Goal: Task Accomplishment & Management: Complete application form

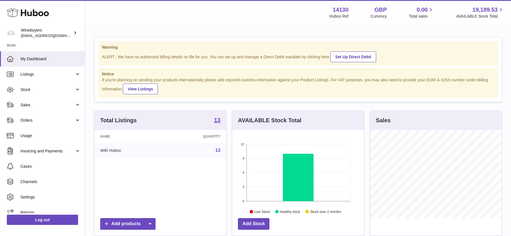
scroll to position [88, 131]
click at [43, 118] on span "Orders" at bounding box center [47, 119] width 54 height 5
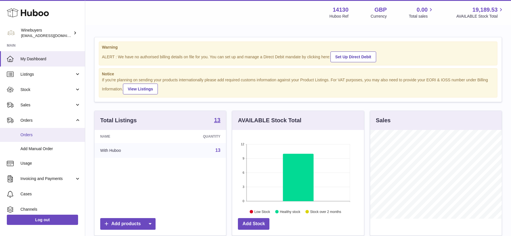
click at [44, 132] on span "Orders" at bounding box center [50, 134] width 60 height 5
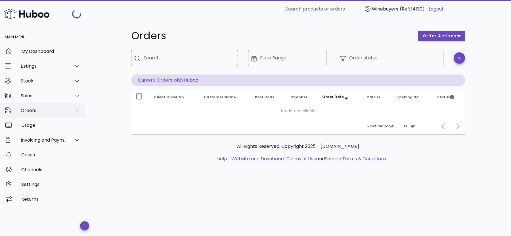
click at [50, 105] on div "Orders" at bounding box center [42, 110] width 85 height 15
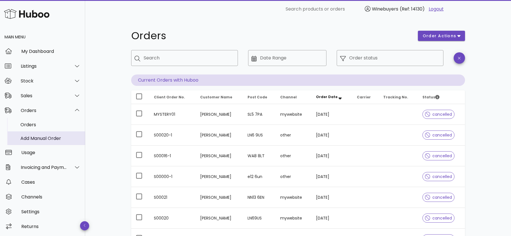
click at [47, 136] on div "Add Manual Order" at bounding box center [50, 137] width 60 height 5
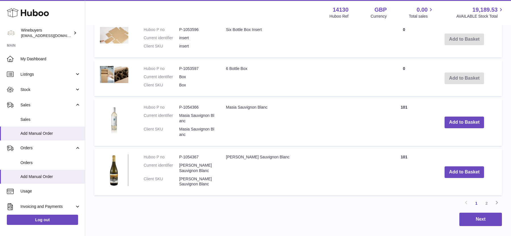
scroll to position [641, 0]
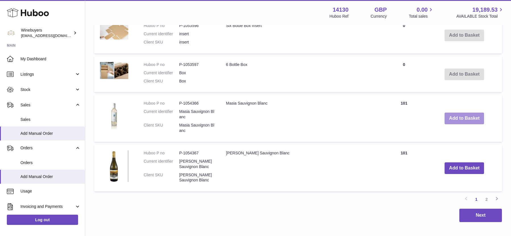
click at [456, 115] on button "Add to Basket" at bounding box center [464, 118] width 40 height 12
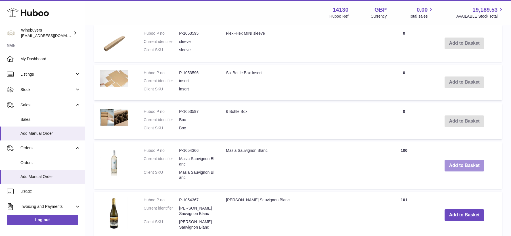
scroll to position [688, 0]
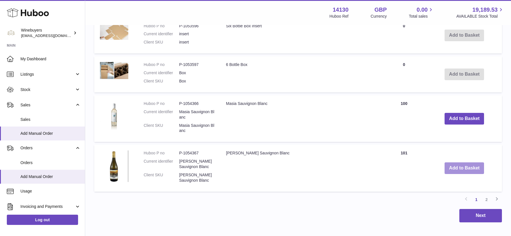
click at [453, 169] on button "Add to Basket" at bounding box center [464, 168] width 40 height 12
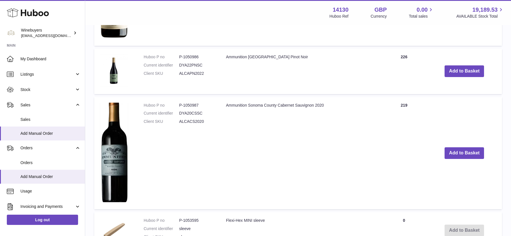
scroll to position [505, 0]
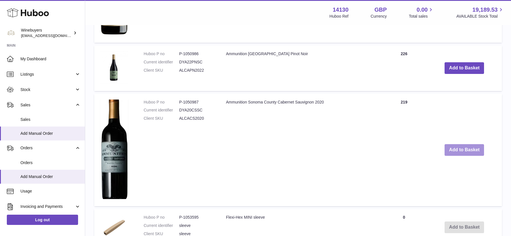
click at [451, 152] on button "Add to Basket" at bounding box center [464, 150] width 40 height 12
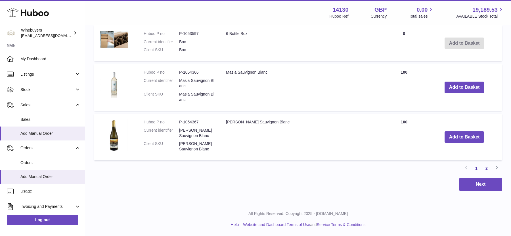
click at [486, 167] on link "2" at bounding box center [486, 168] width 10 height 10
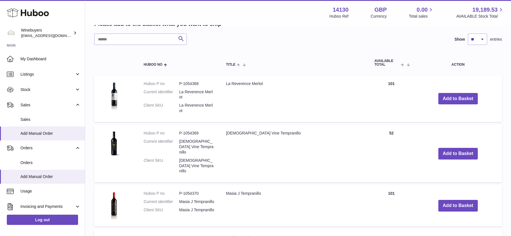
scroll to position [326, 0]
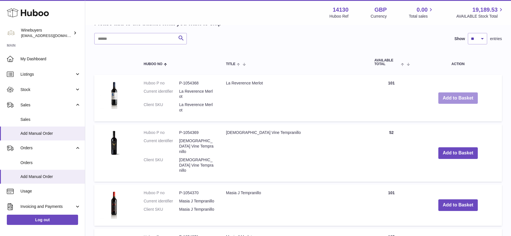
click at [450, 100] on button "Add to Basket" at bounding box center [458, 98] width 40 height 12
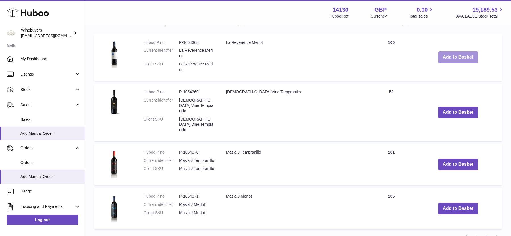
scroll to position [421, 0]
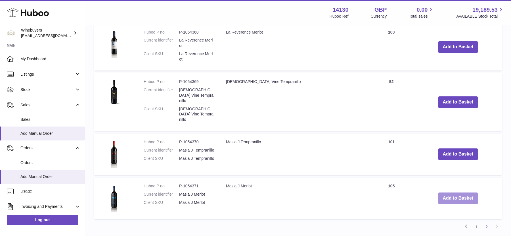
click at [443, 192] on button "Add to Basket" at bounding box center [458, 198] width 40 height 12
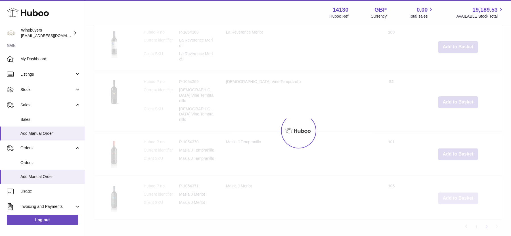
scroll to position [465, 0]
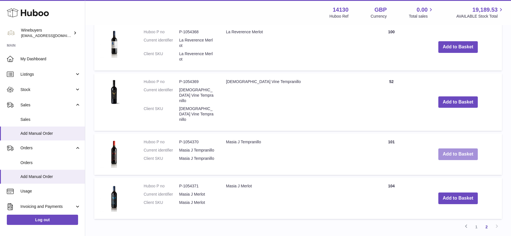
click at [458, 148] on button "Add to Basket" at bounding box center [458, 154] width 40 height 12
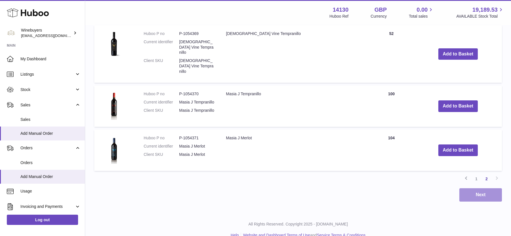
click at [472, 188] on button "Next" at bounding box center [480, 194] width 43 height 13
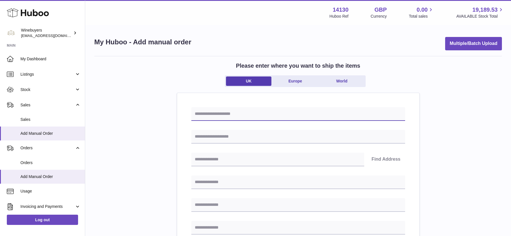
click at [290, 113] on input "text" at bounding box center [298, 114] width 214 height 14
type input "**********"
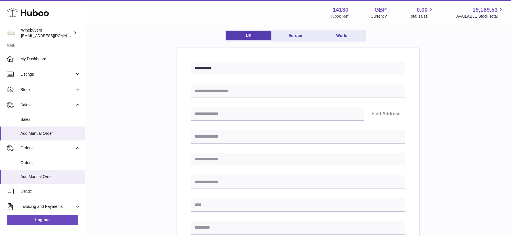
scroll to position [49, 0]
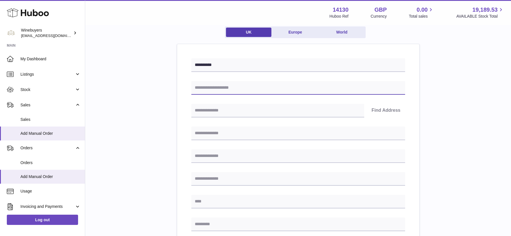
click at [246, 87] on input "text" at bounding box center [298, 88] width 214 height 14
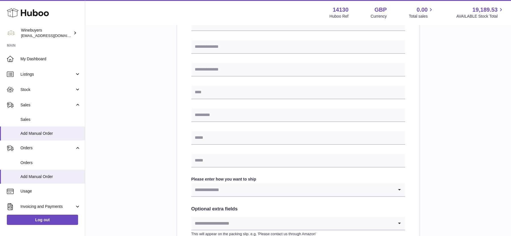
scroll to position [219, 0]
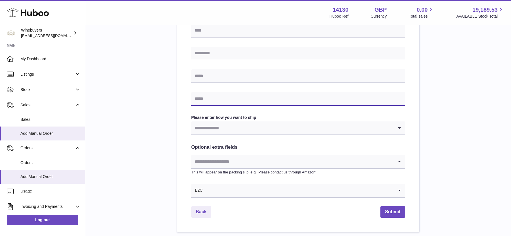
click at [230, 102] on input "text" at bounding box center [298, 99] width 214 height 14
paste input "**********"
type input "**********"
click at [162, 115] on div "**********" at bounding box center [298, 34] width 408 height 395
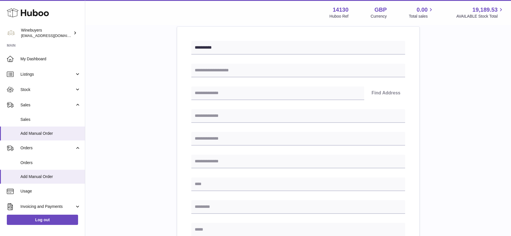
scroll to position [61, 0]
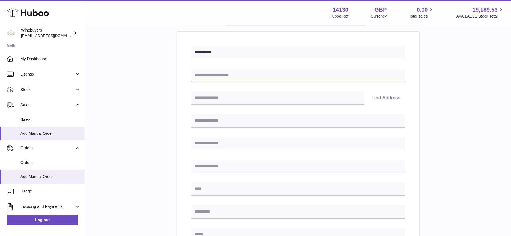
click at [248, 72] on input "text" at bounding box center [298, 75] width 214 height 14
paste input "**********"
type input "**********"
click at [152, 93] on div "**********" at bounding box center [298, 192] width 408 height 395
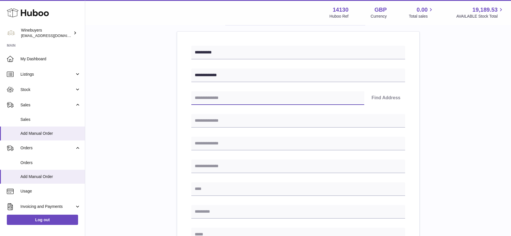
click at [304, 96] on input "text" at bounding box center [277, 98] width 173 height 14
paste input "********"
type input "********"
click at [394, 98] on button "Find Address" at bounding box center [386, 98] width 38 height 14
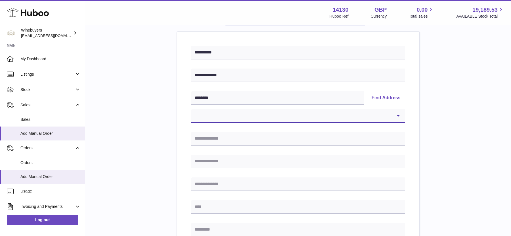
click at [293, 121] on select "**********" at bounding box center [298, 116] width 214 height 14
select select "**"
type input "**********"
type input "********"
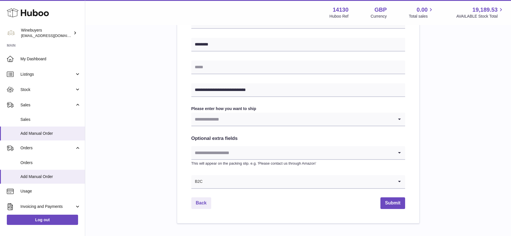
scroll to position [247, 0]
click at [243, 122] on input "Search for option" at bounding box center [292, 118] width 202 height 13
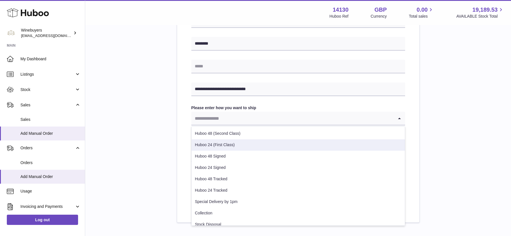
scroll to position [40, 0]
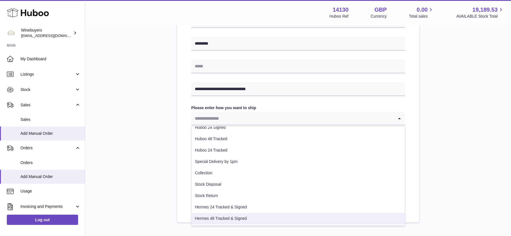
click at [233, 216] on li "Hermes 48 Tracked & Signed" at bounding box center [298, 218] width 213 height 11
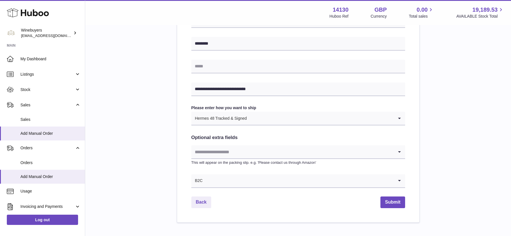
click at [234, 156] on input "Search for option" at bounding box center [292, 151] width 202 height 13
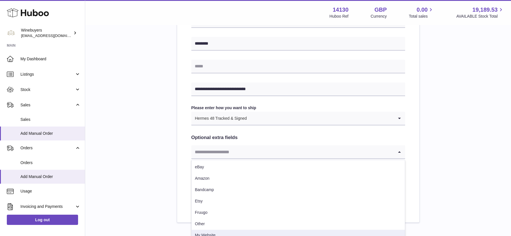
click at [215, 232] on li "My Website" at bounding box center [298, 234] width 213 height 11
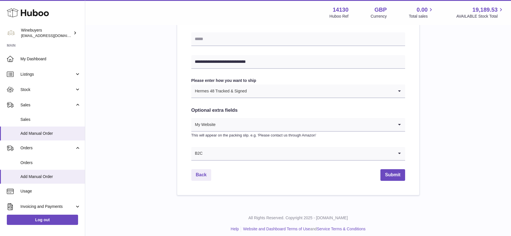
scroll to position [278, 0]
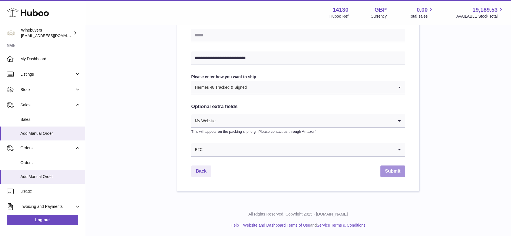
click at [391, 169] on button "Submit" at bounding box center [392, 171] width 24 height 12
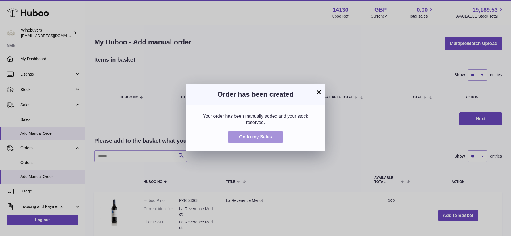
click at [257, 139] on span "Go to my Sales" at bounding box center [255, 136] width 33 height 5
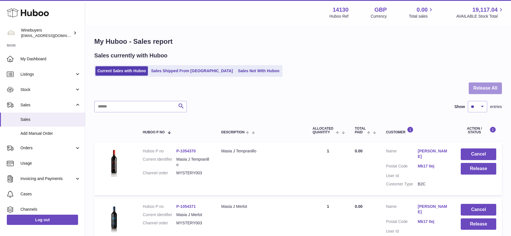
click at [482, 85] on button "Release All" at bounding box center [485, 88] width 33 height 12
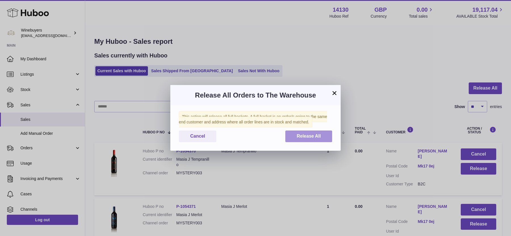
click at [311, 140] on button "Release All" at bounding box center [308, 136] width 47 height 12
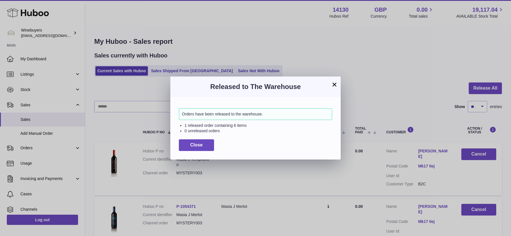
click at [247, 34] on div "× Released to The Warehouse Orders have been released to the warehouse. 1 relea…" at bounding box center [255, 118] width 511 height 236
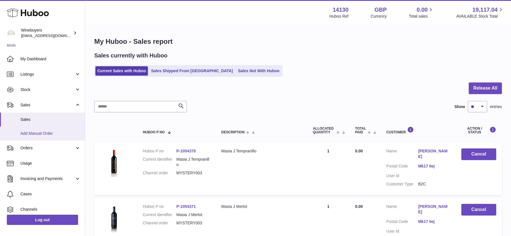
click at [29, 133] on span "Add Manual Order" at bounding box center [50, 133] width 60 height 5
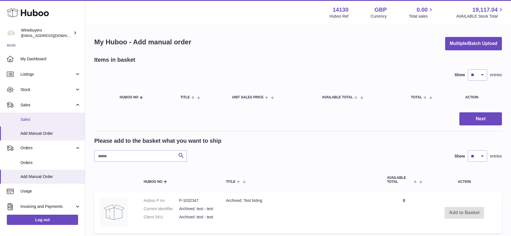
click at [35, 120] on span "Sales" at bounding box center [50, 119] width 60 height 5
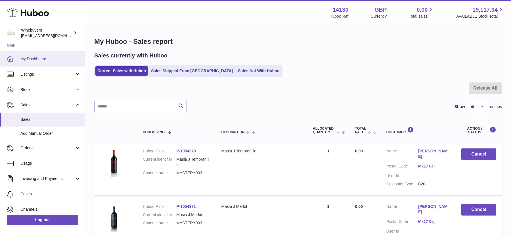
click at [40, 59] on span "My Dashboard" at bounding box center [50, 58] width 60 height 5
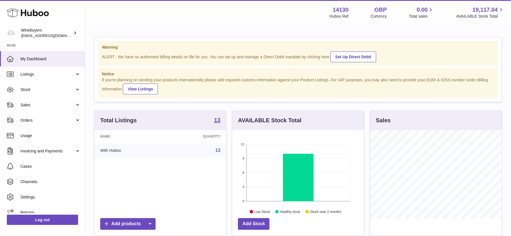
scroll to position [88, 131]
click at [36, 87] on span "Stock" at bounding box center [47, 89] width 54 height 5
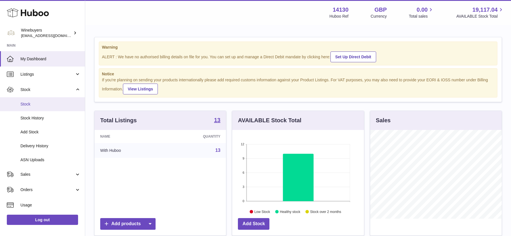
click at [33, 108] on link "Stock" at bounding box center [42, 104] width 85 height 14
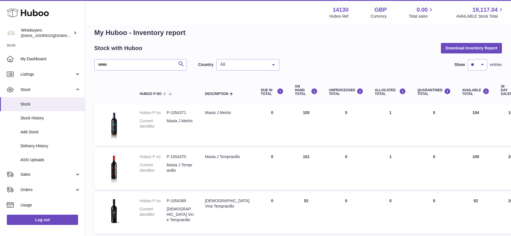
scroll to position [9, 0]
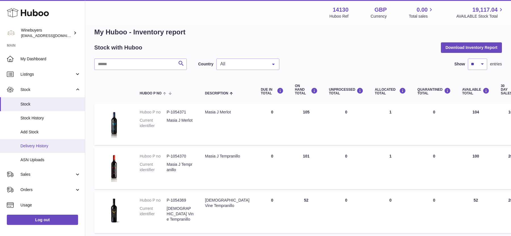
click at [53, 146] on span "Delivery History" at bounding box center [50, 145] width 60 height 5
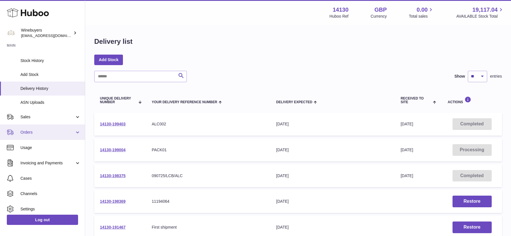
click at [33, 130] on span "Orders" at bounding box center [47, 131] width 54 height 5
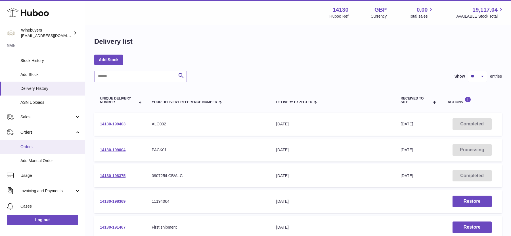
click at [36, 150] on link "Orders" at bounding box center [42, 147] width 85 height 14
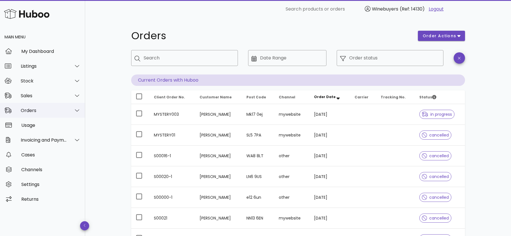
click at [37, 108] on div "Orders" at bounding box center [44, 110] width 46 height 5
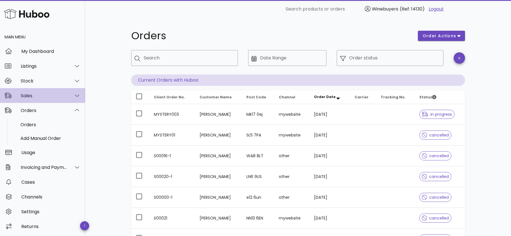
click at [38, 95] on div "Sales" at bounding box center [44, 95] width 46 height 5
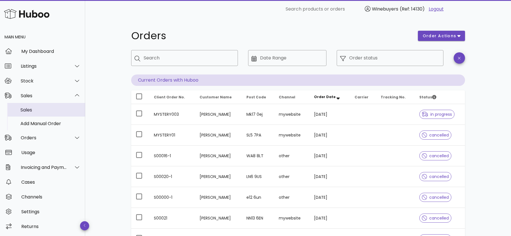
click at [38, 114] on div "Sales" at bounding box center [50, 110] width 60 height 12
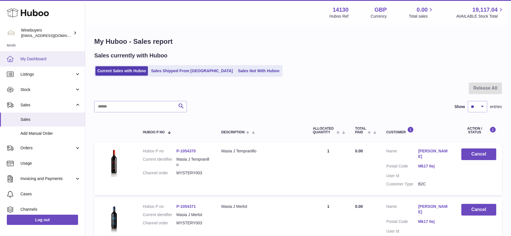
click at [37, 54] on link "My Dashboard" at bounding box center [42, 58] width 85 height 15
